Goal: Task Accomplishment & Management: Manage account settings

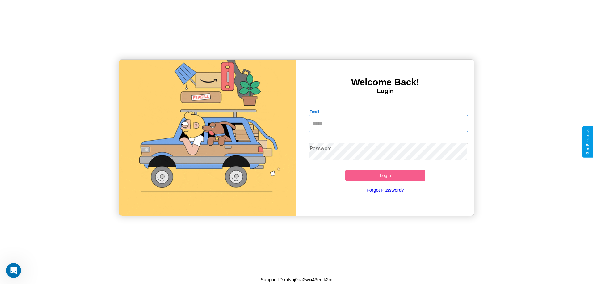
click at [388, 123] on input "Email" at bounding box center [388, 123] width 160 height 17
type input "**********"
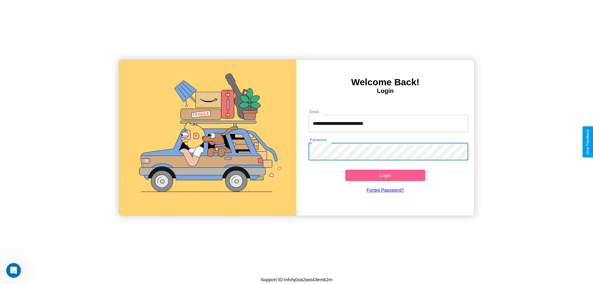
click at [385, 175] on button "Login" at bounding box center [385, 174] width 80 height 11
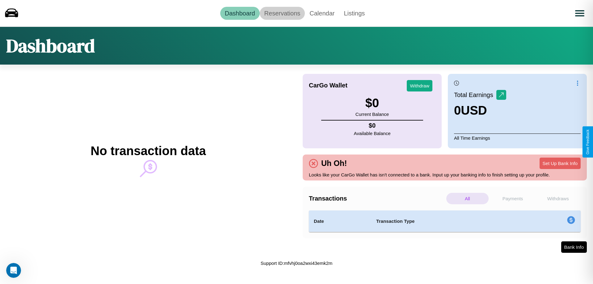
click at [282, 13] on link "Reservations" at bounding box center [282, 13] width 45 height 13
